Goal: Use online tool/utility

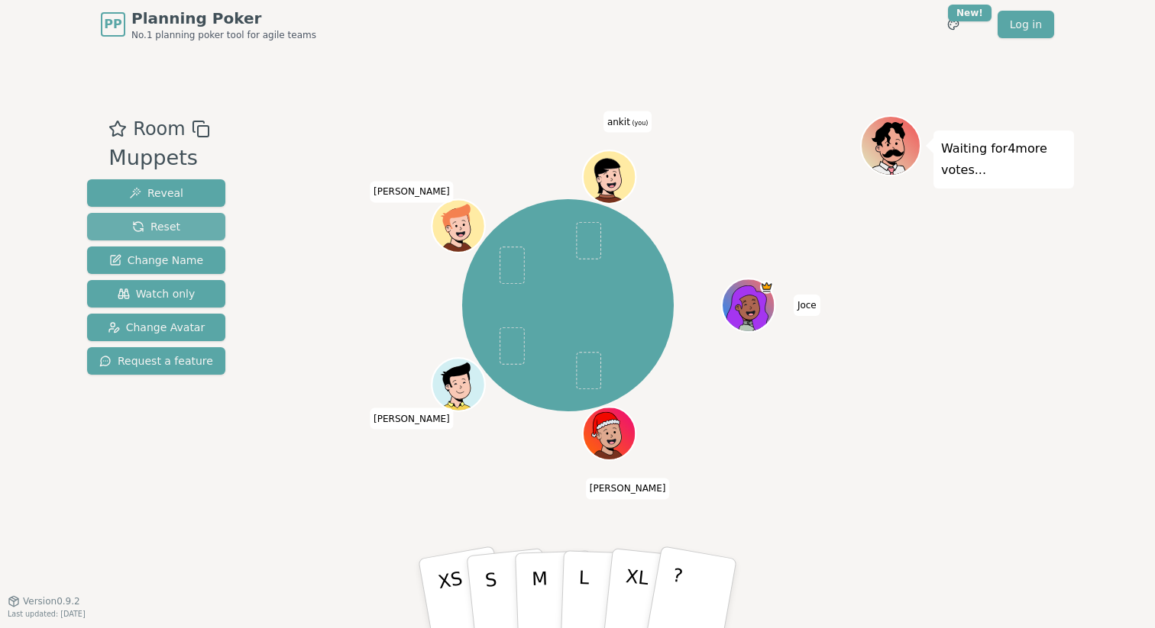
click at [162, 228] on span "Reset" at bounding box center [156, 226] width 48 height 15
click at [186, 321] on span "Change Avatar" at bounding box center [157, 327] width 98 height 15
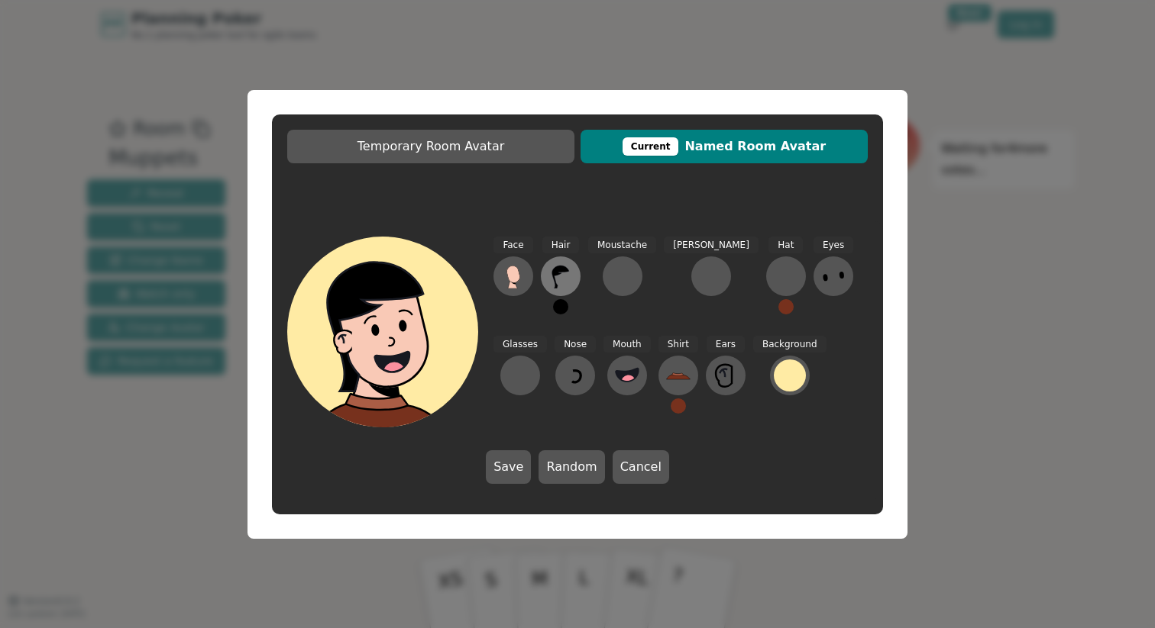
click at [554, 282] on icon at bounding box center [560, 277] width 17 height 23
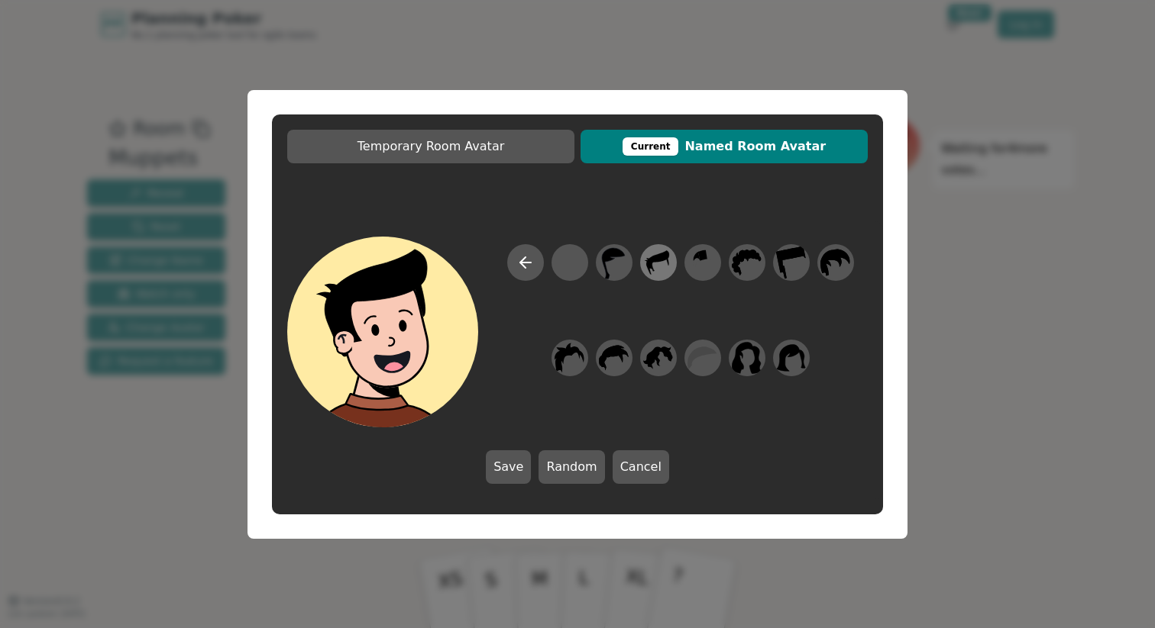
click at [671, 263] on icon at bounding box center [658, 262] width 30 height 34
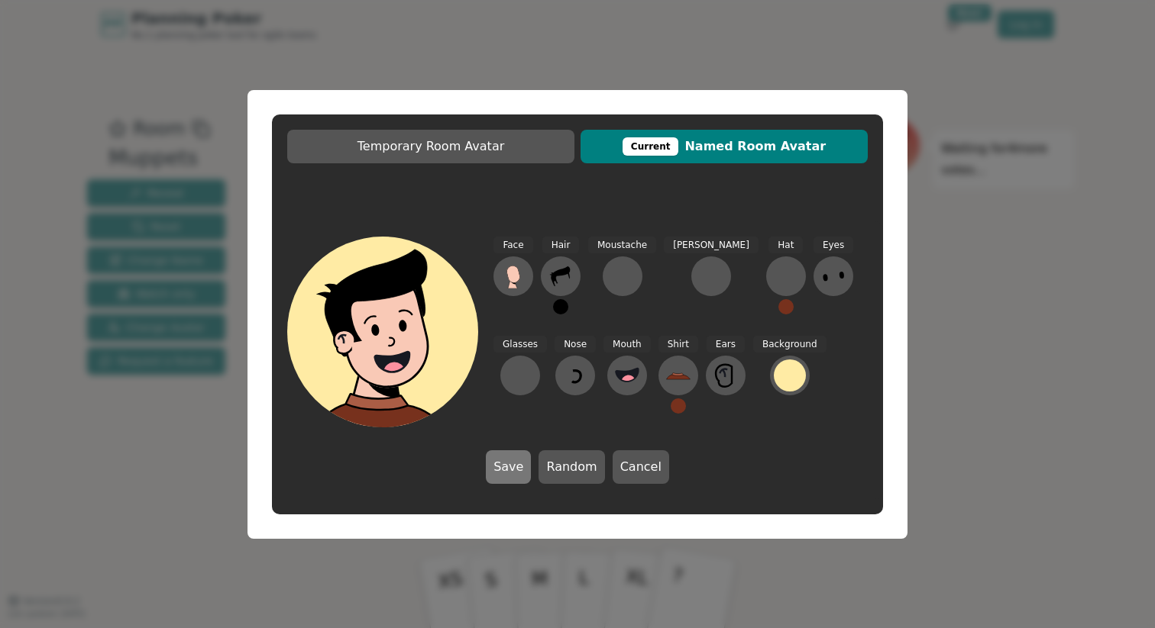
click at [516, 467] on button "Save" at bounding box center [508, 468] width 45 height 34
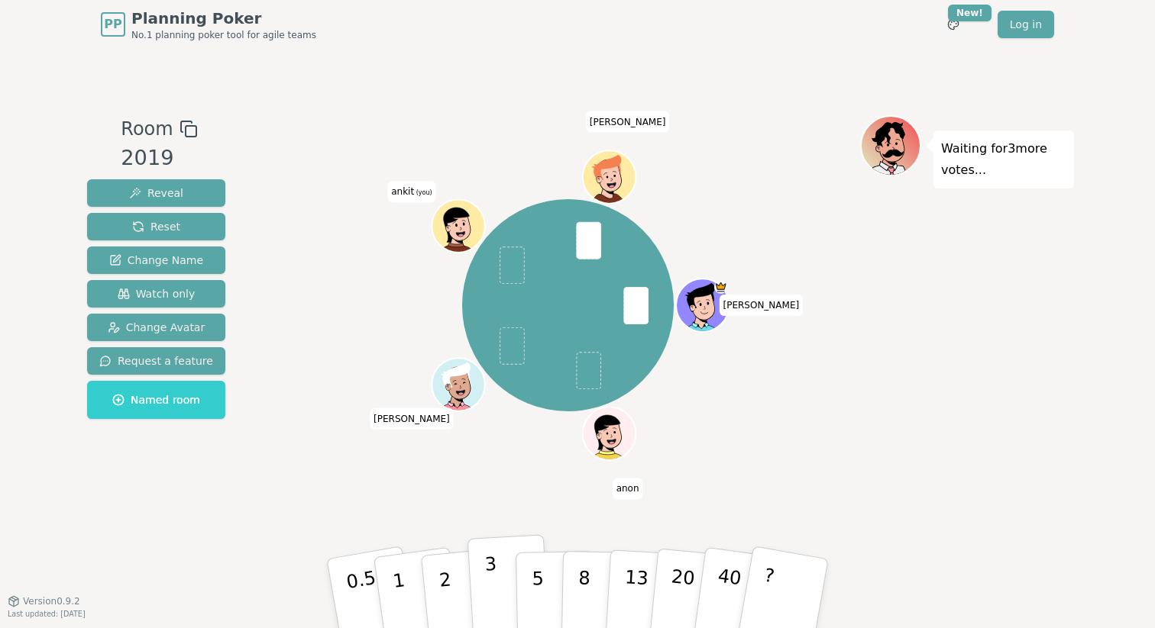
click at [486, 593] on p "3" at bounding box center [492, 595] width 17 height 83
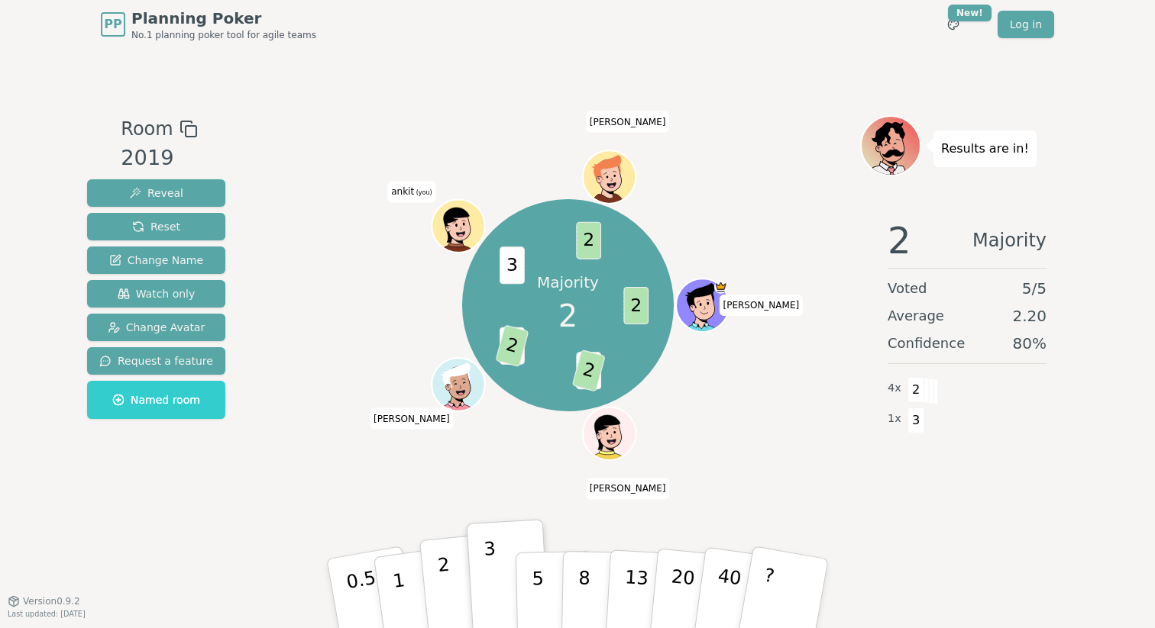
click at [430, 600] on button "2" at bounding box center [462, 594] width 87 height 121
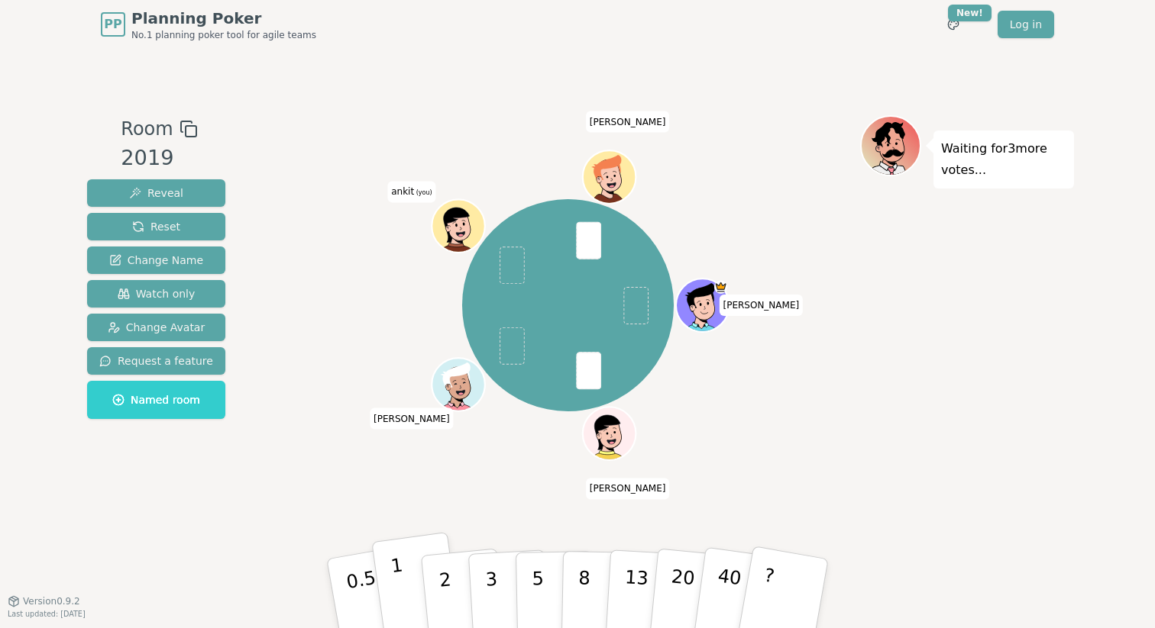
click at [415, 586] on button "1" at bounding box center [416, 594] width 91 height 124
